Goal: Task Accomplishment & Management: Complete application form

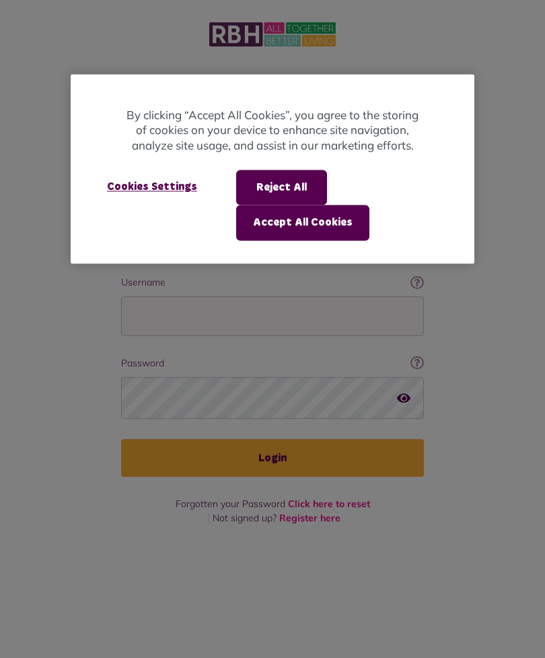
click at [275, 307] on div at bounding box center [272, 329] width 545 height 658
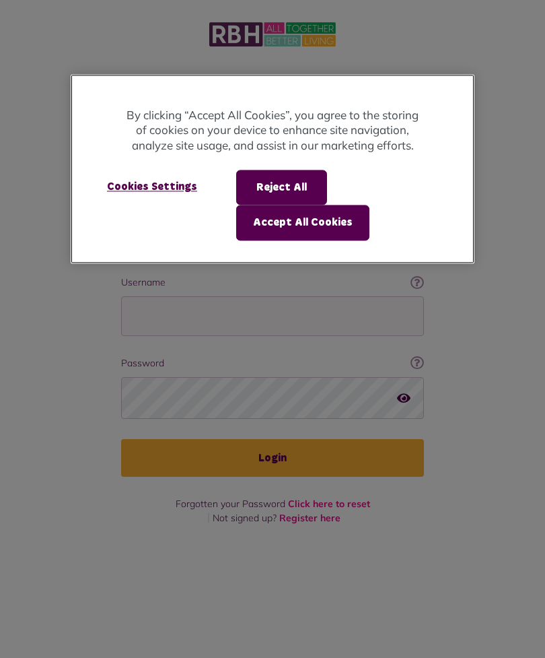
click at [324, 224] on button "Accept All Cookies" at bounding box center [302, 222] width 133 height 35
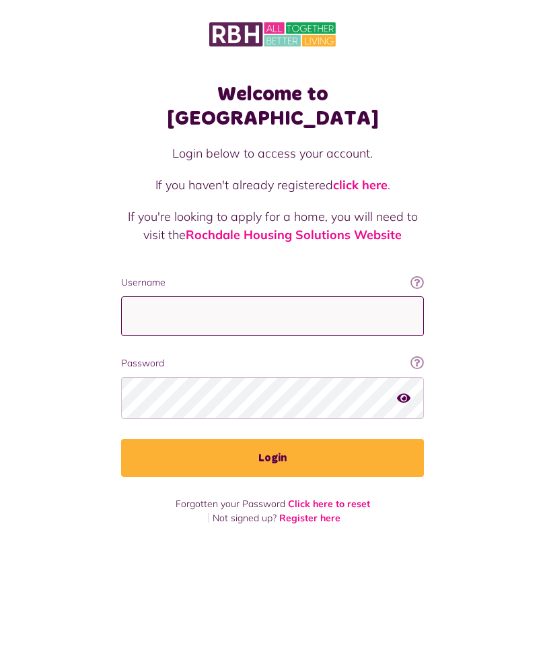
click at [252, 300] on input "Username" at bounding box center [272, 316] width 303 height 40
type input "**********"
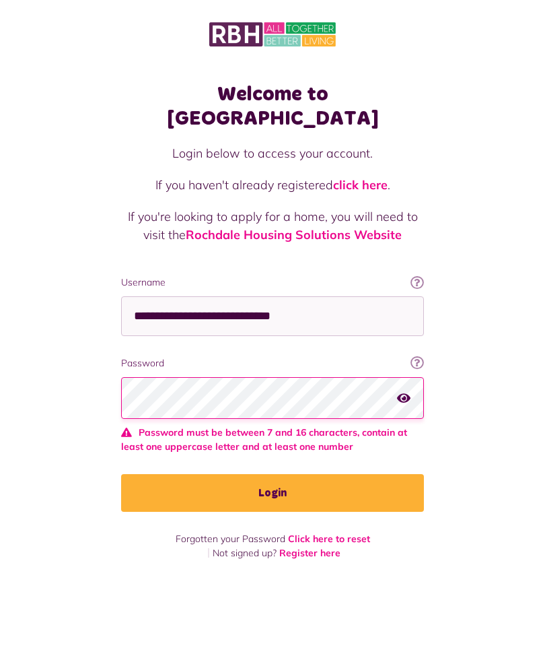
click at [312, 474] on button "Login" at bounding box center [272, 493] width 303 height 38
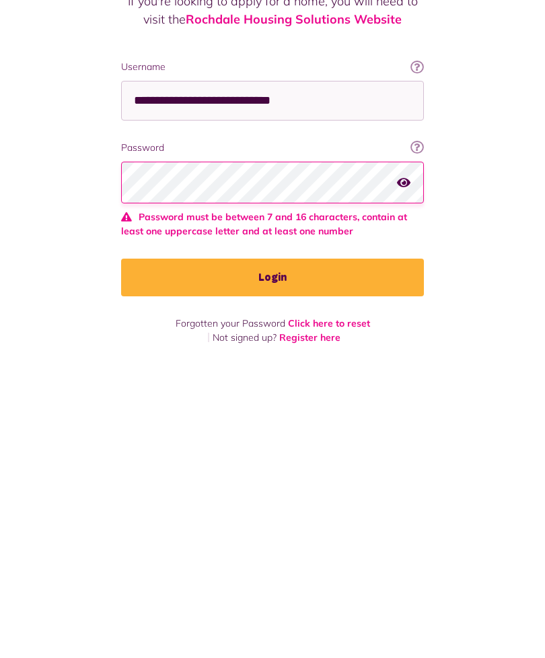
scroll to position [43, 0]
click at [278, 474] on button "Login" at bounding box center [272, 493] width 303 height 38
click at [404, 388] on button "button" at bounding box center [403, 397] width 13 height 18
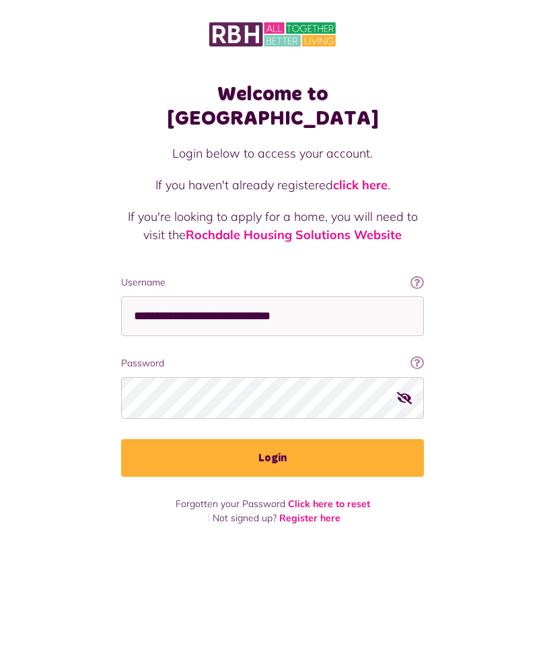
click at [305, 439] on button "Login" at bounding box center [272, 458] width 303 height 38
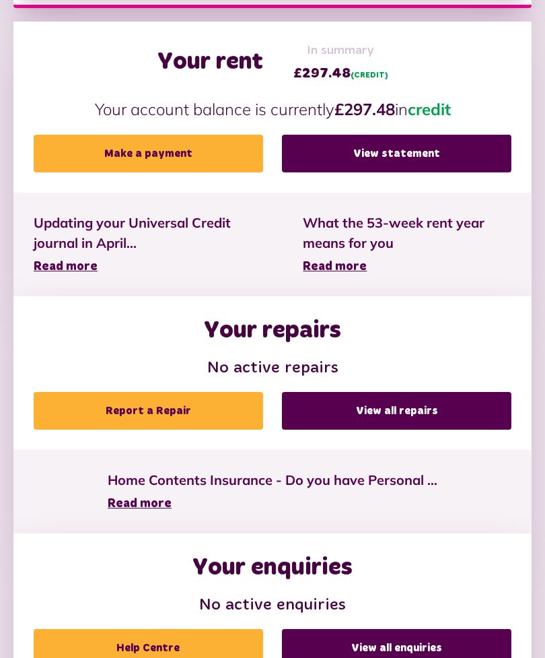
scroll to position [475, 0]
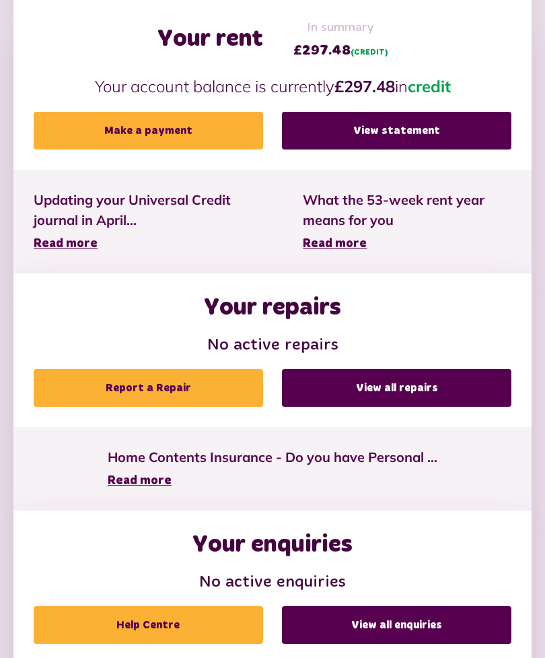
click at [219, 395] on link "Report a Repair" at bounding box center [149, 389] width 230 height 38
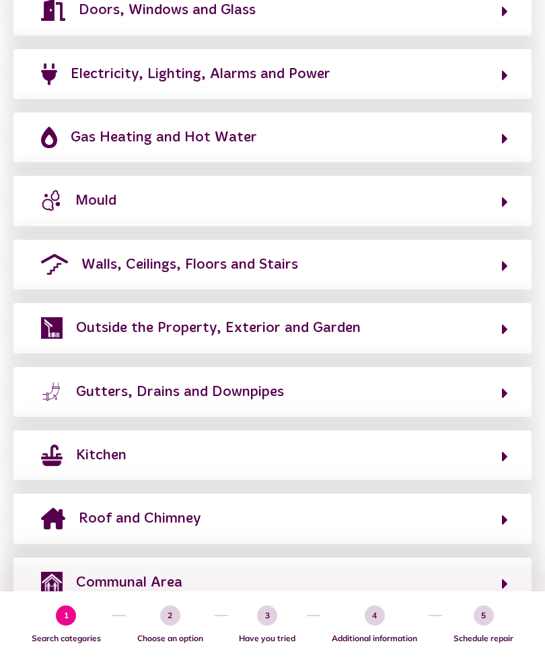
scroll to position [369, 0]
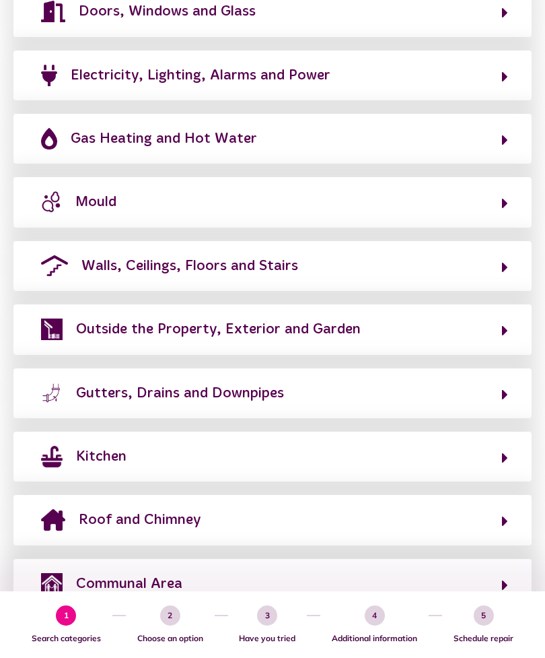
click at [457, 448] on button "Kitchen" at bounding box center [272, 456] width 471 height 23
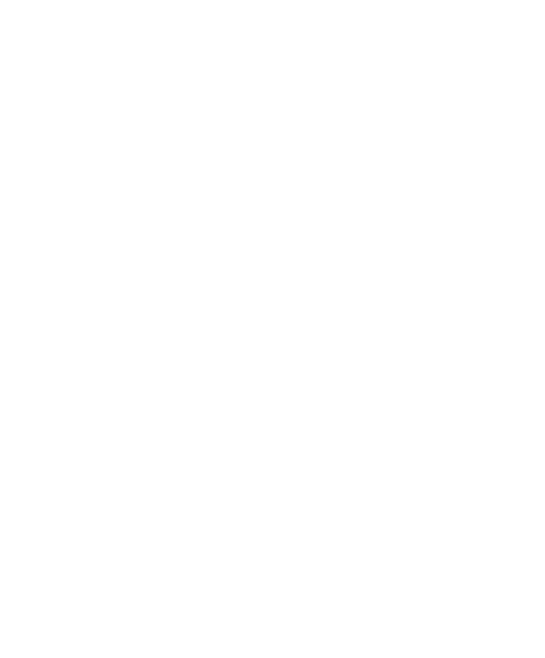
scroll to position [34, 0]
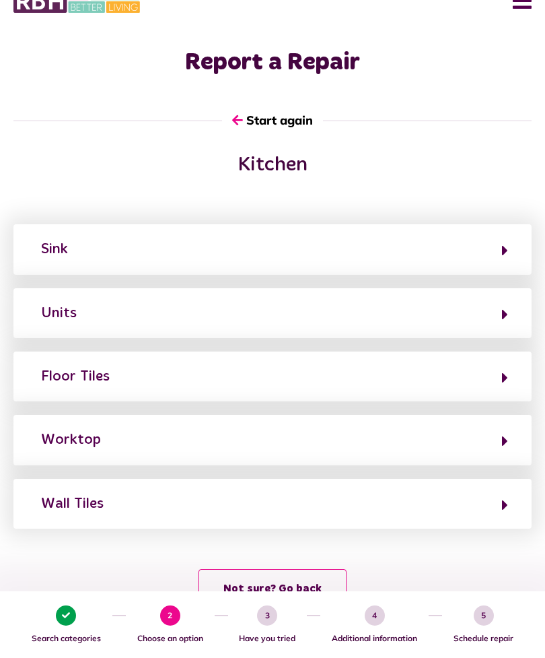
click at [478, 320] on button "Units" at bounding box center [272, 313] width 471 height 23
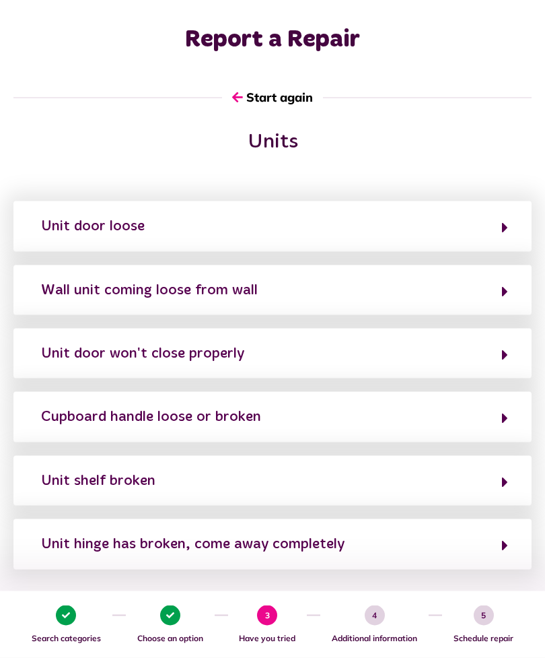
scroll to position [63, 0]
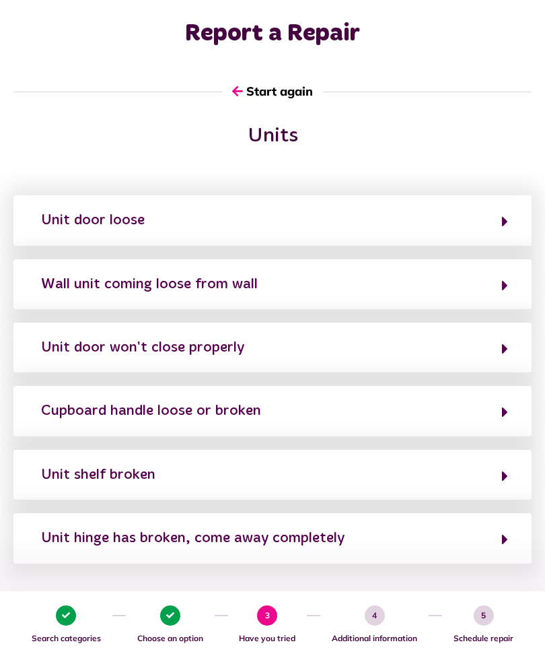
click at [501, 407] on button "Cupboard handle loose or broken" at bounding box center [272, 410] width 471 height 23
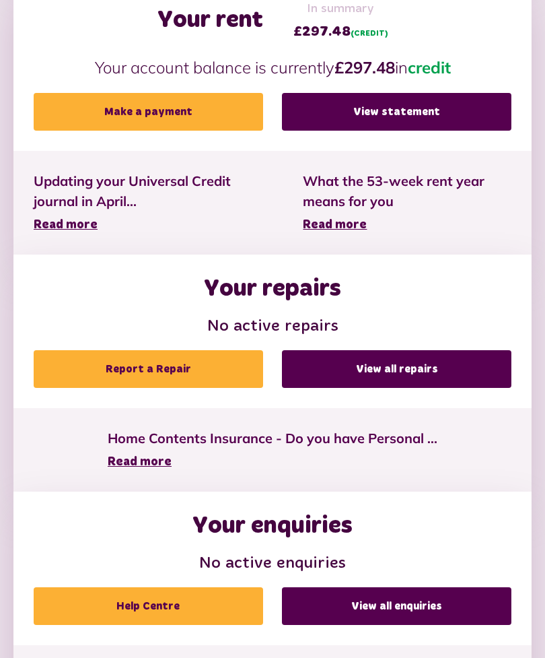
scroll to position [500, 0]
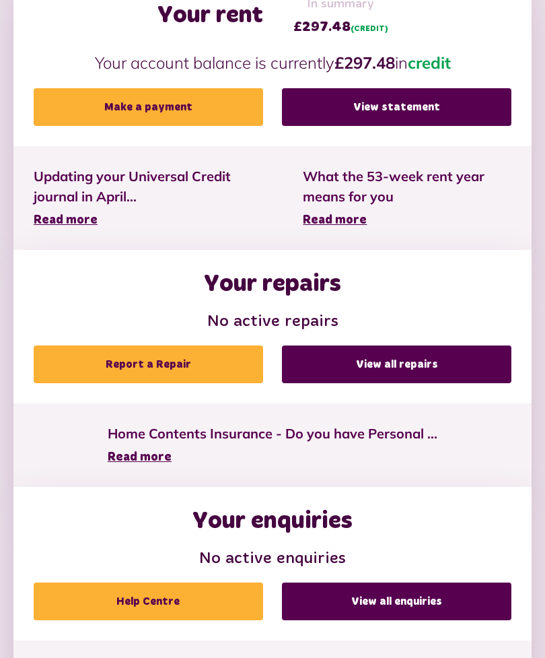
click at [224, 369] on link "Report a Repair" at bounding box center [149, 364] width 230 height 38
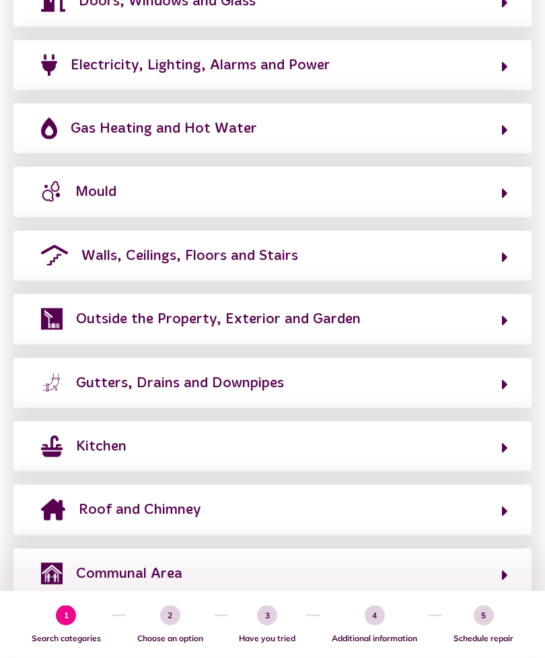
scroll to position [380, 0]
click at [331, 453] on div "Kitchen" at bounding box center [272, 446] width 518 height 50
click at [487, 444] on button "Kitchen" at bounding box center [272, 445] width 471 height 23
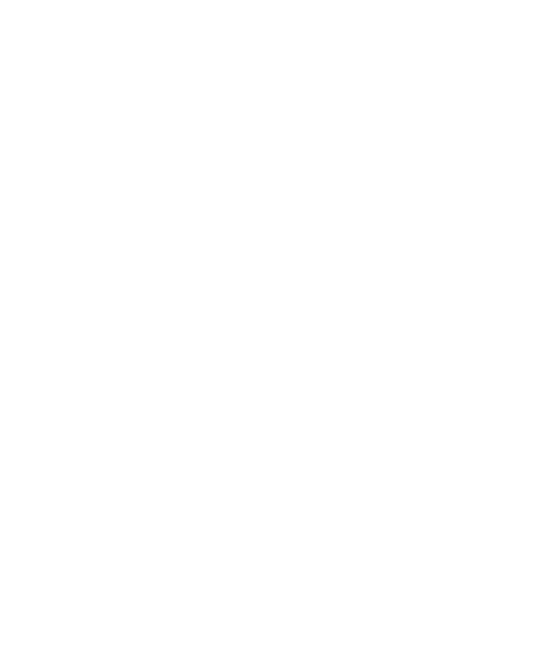
scroll to position [34, 0]
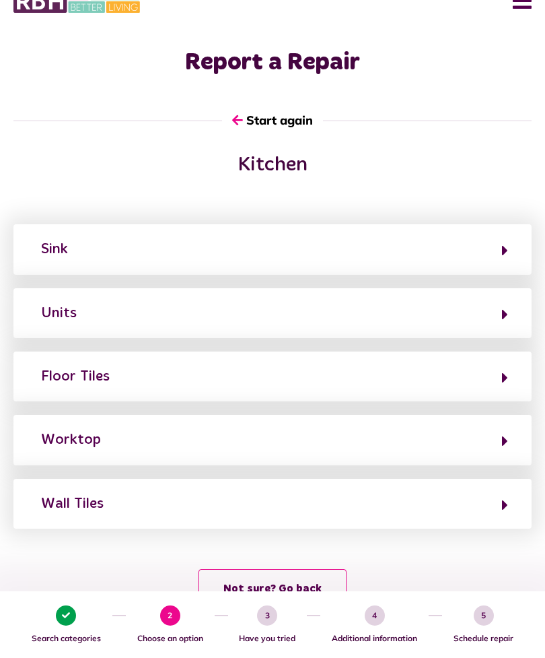
click at [496, 320] on button "Units" at bounding box center [272, 313] width 471 height 23
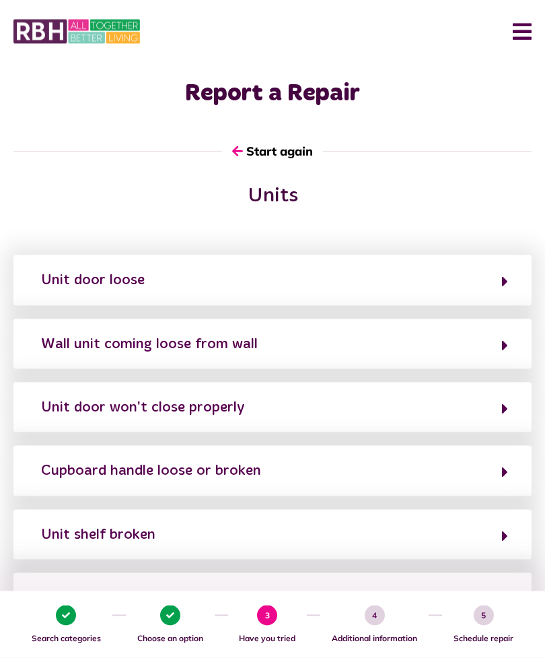
scroll to position [0, 0]
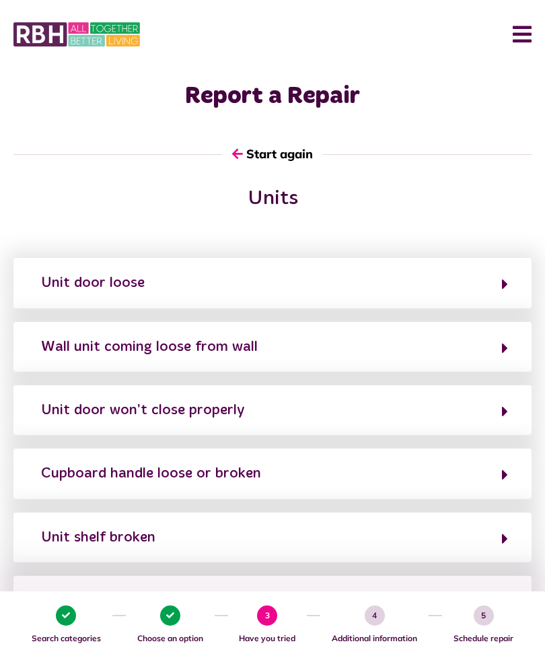
click at [500, 349] on button "Wall unit coming loose from wall" at bounding box center [272, 346] width 471 height 23
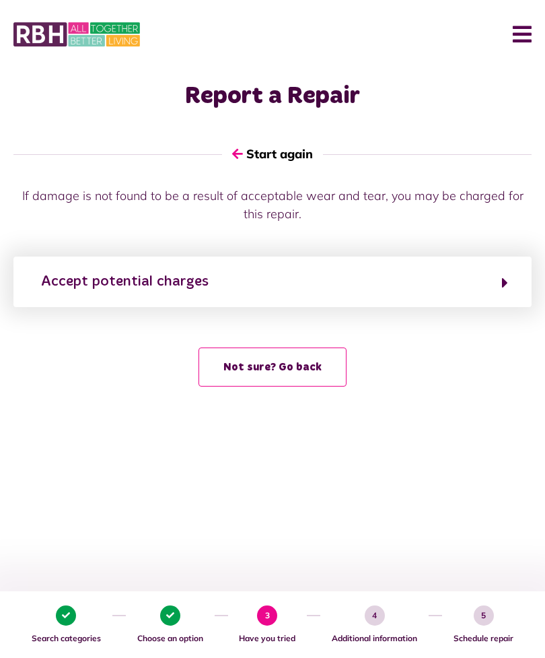
click at [500, 291] on button "Accept potential charges" at bounding box center [272, 281] width 471 height 23
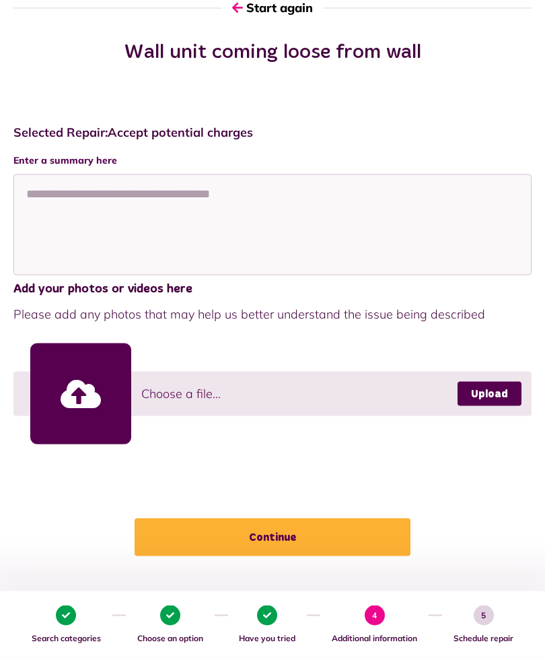
scroll to position [181, 0]
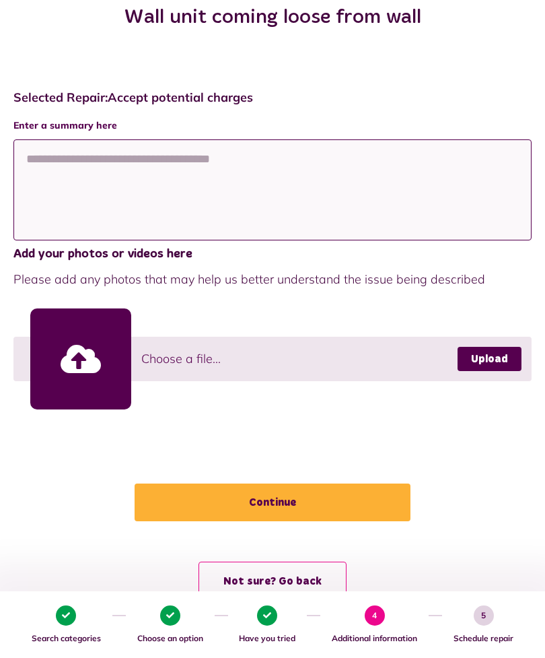
click at [67, 166] on textarea at bounding box center [272, 189] width 518 height 101
type textarea "*****"
